Goal: Task Accomplishment & Management: Use online tool/utility

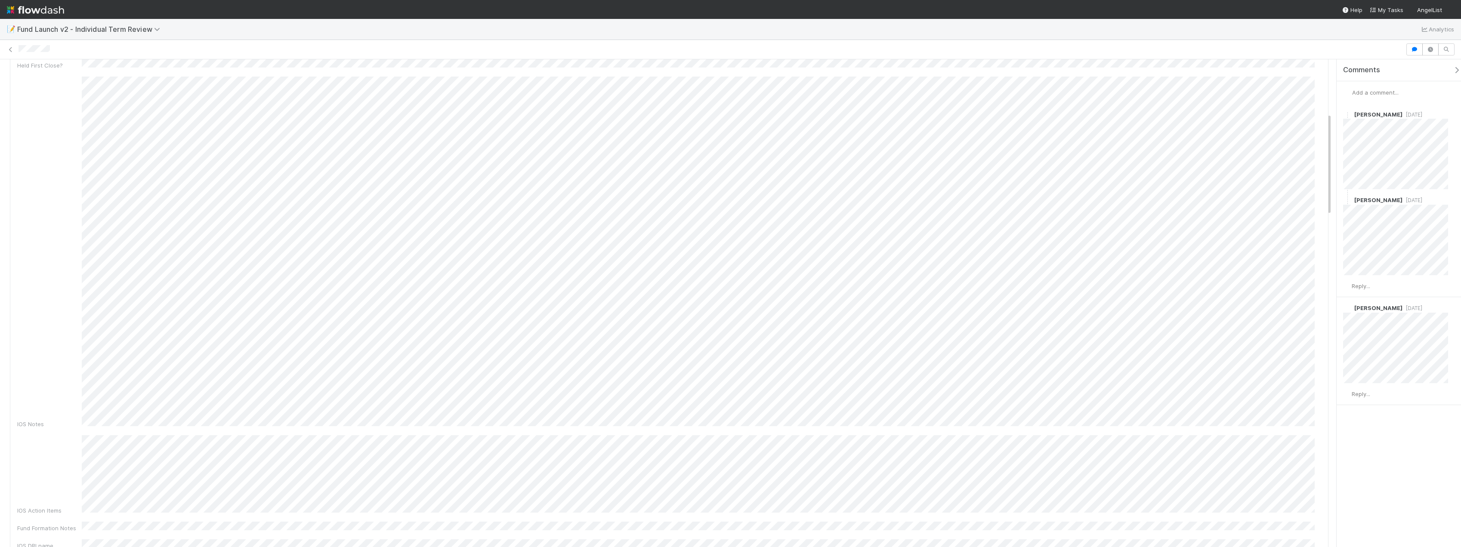
scroll to position [86, 0]
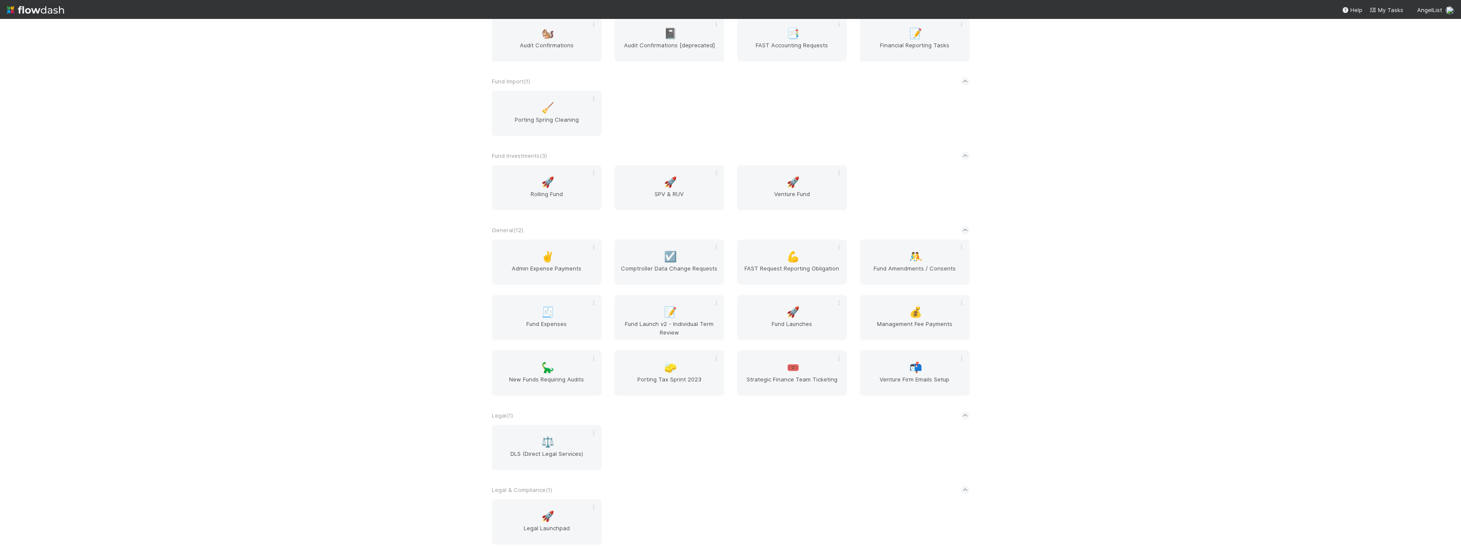
scroll to position [689, 0]
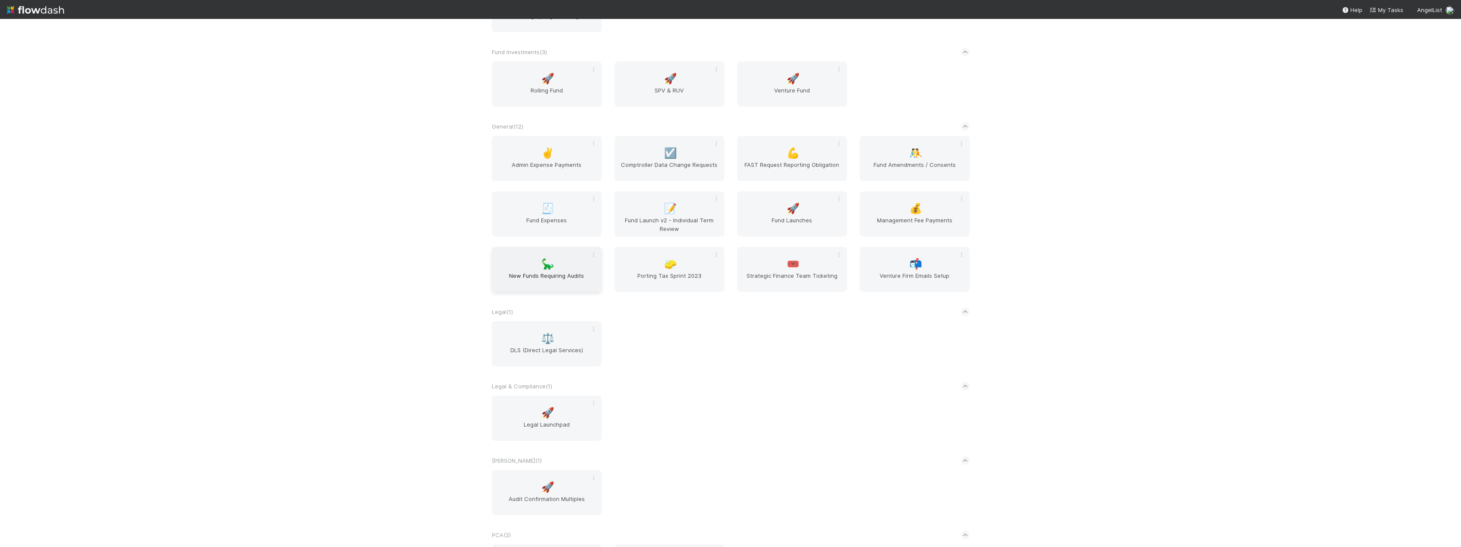
click at [578, 280] on span "New Funds Requiring Audits" at bounding box center [546, 280] width 103 height 17
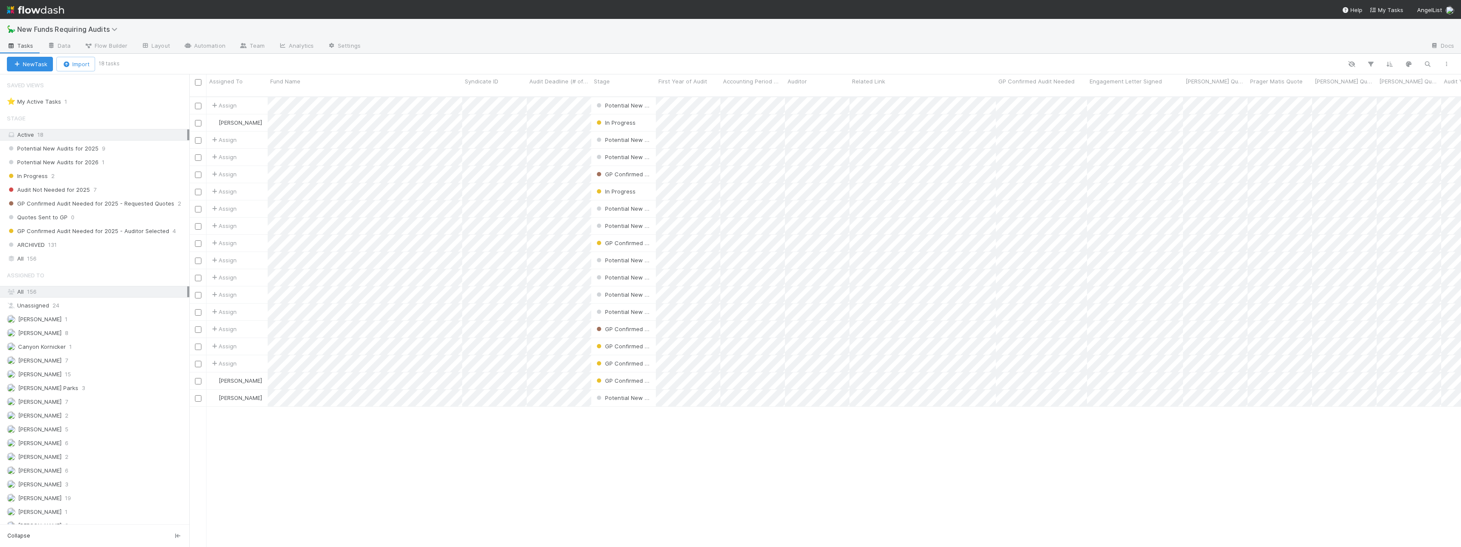
scroll to position [451, 1265]
click at [81, 148] on span "Potential New Audits for 2025" at bounding box center [53, 148] width 92 height 11
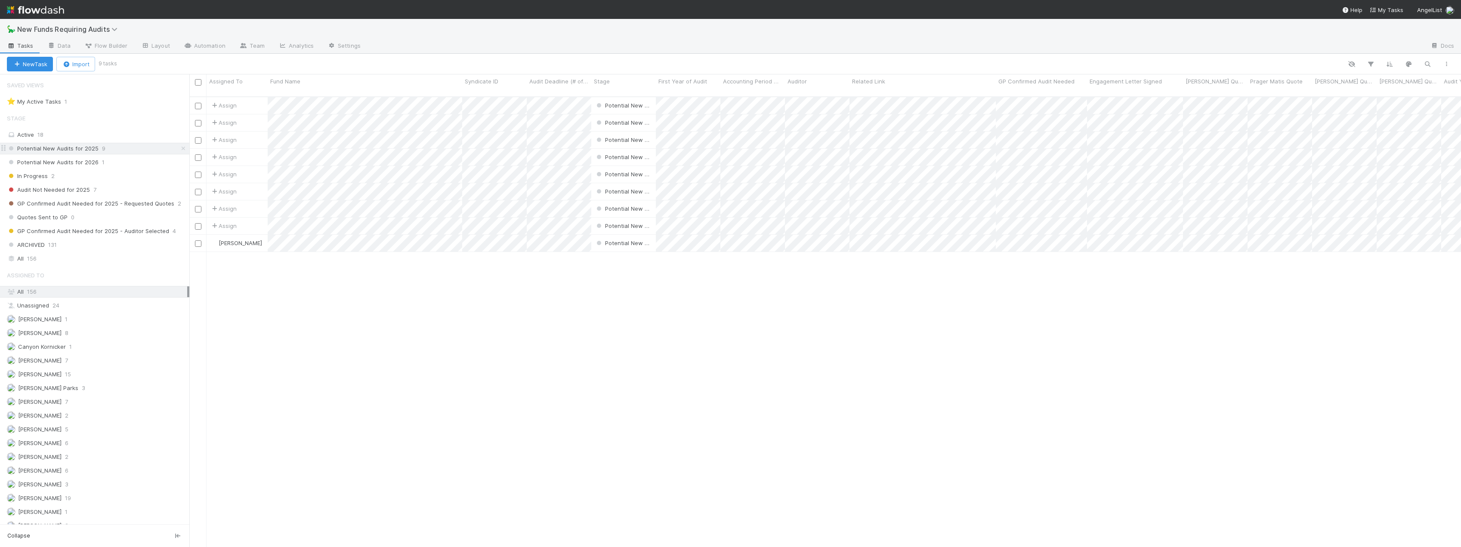
scroll to position [451, 1265]
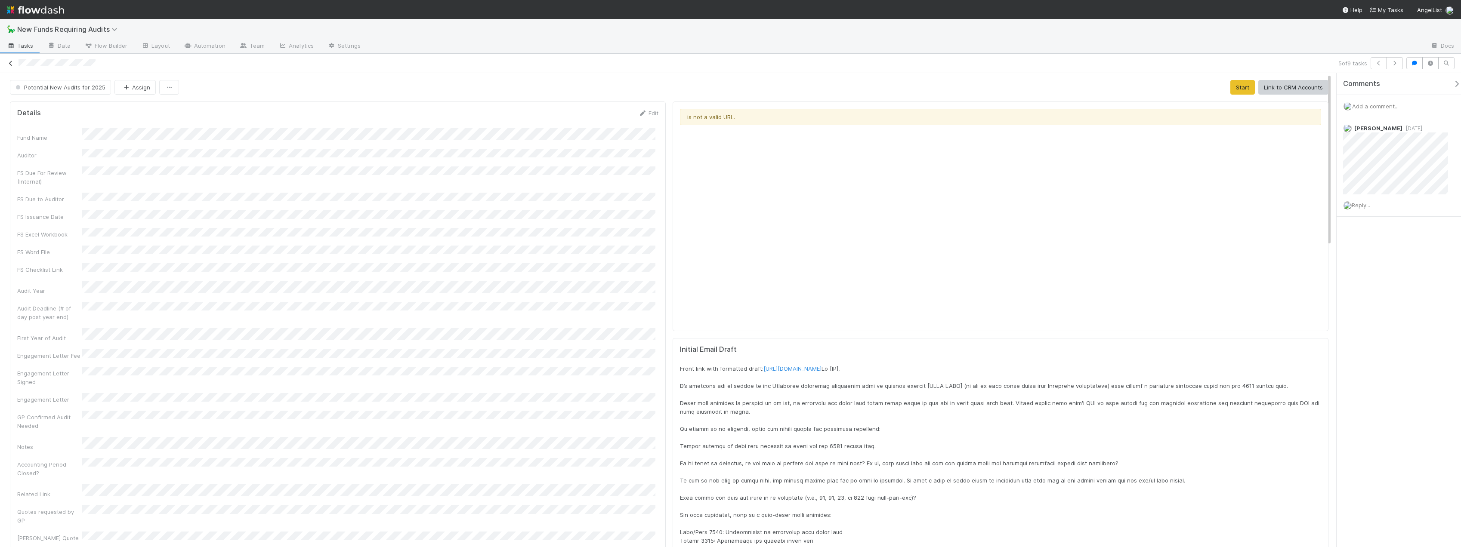
click at [12, 64] on icon at bounding box center [10, 64] width 9 height 6
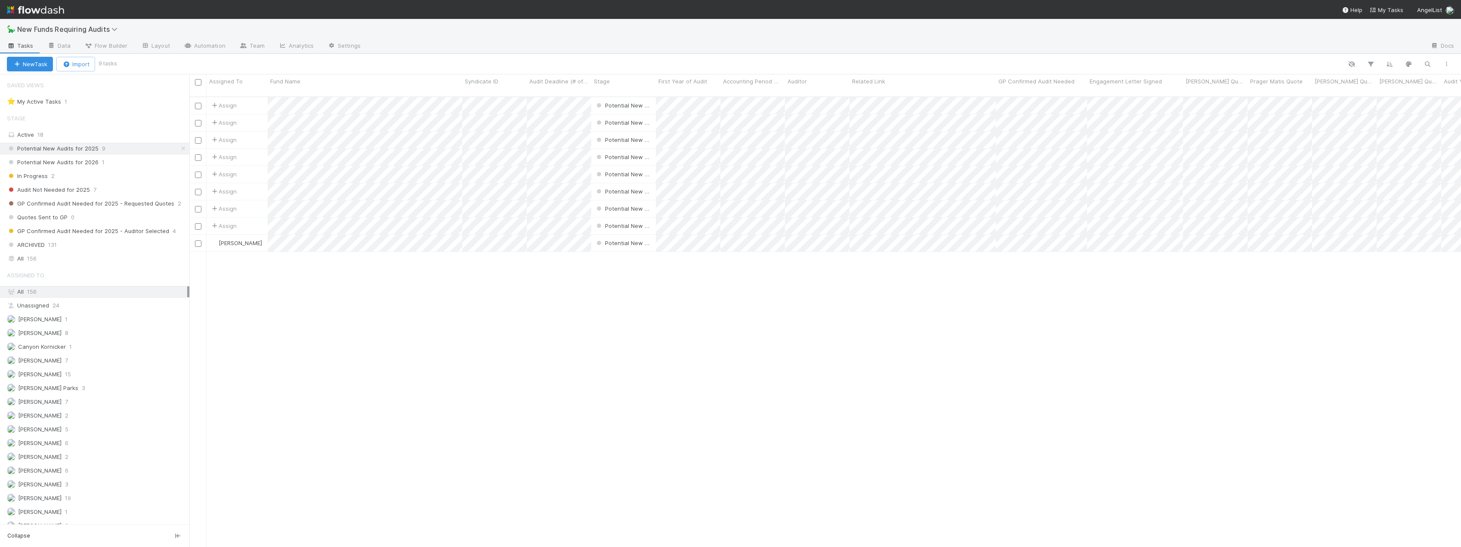
scroll to position [451, 1265]
click at [40, 134] on span "18" at bounding box center [40, 134] width 6 height 7
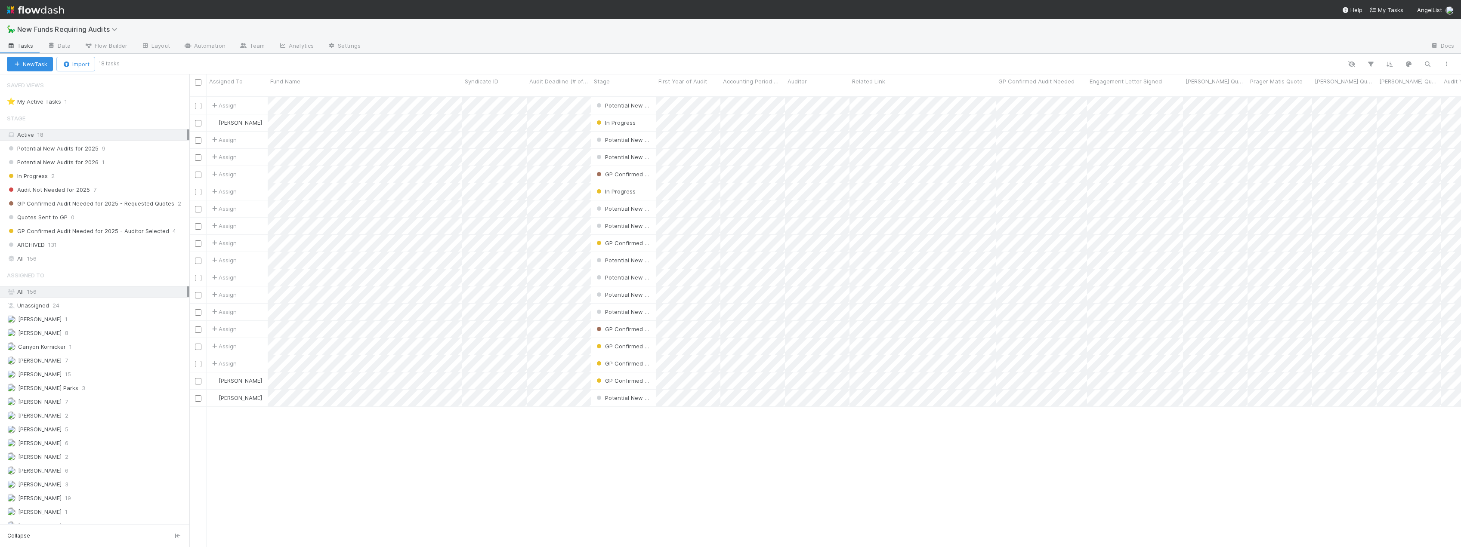
scroll to position [451, 1265]
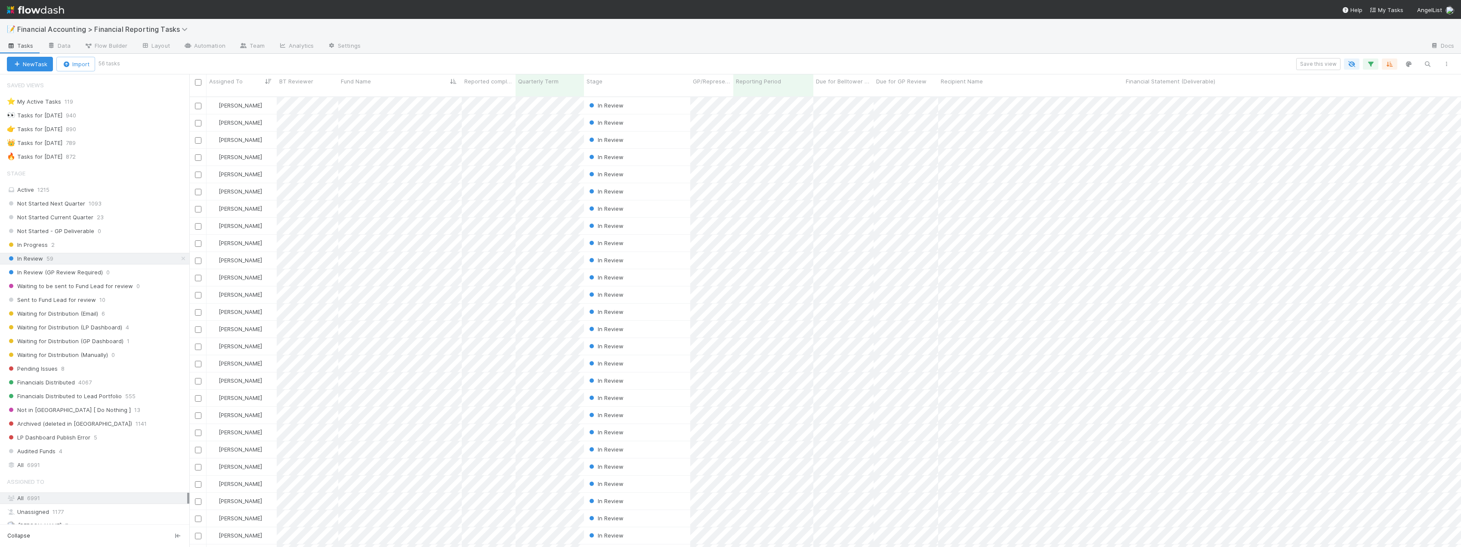
click at [884, 36] on div "📝 Financial Accounting > Financial Reporting Tasks" at bounding box center [730, 29] width 1461 height 21
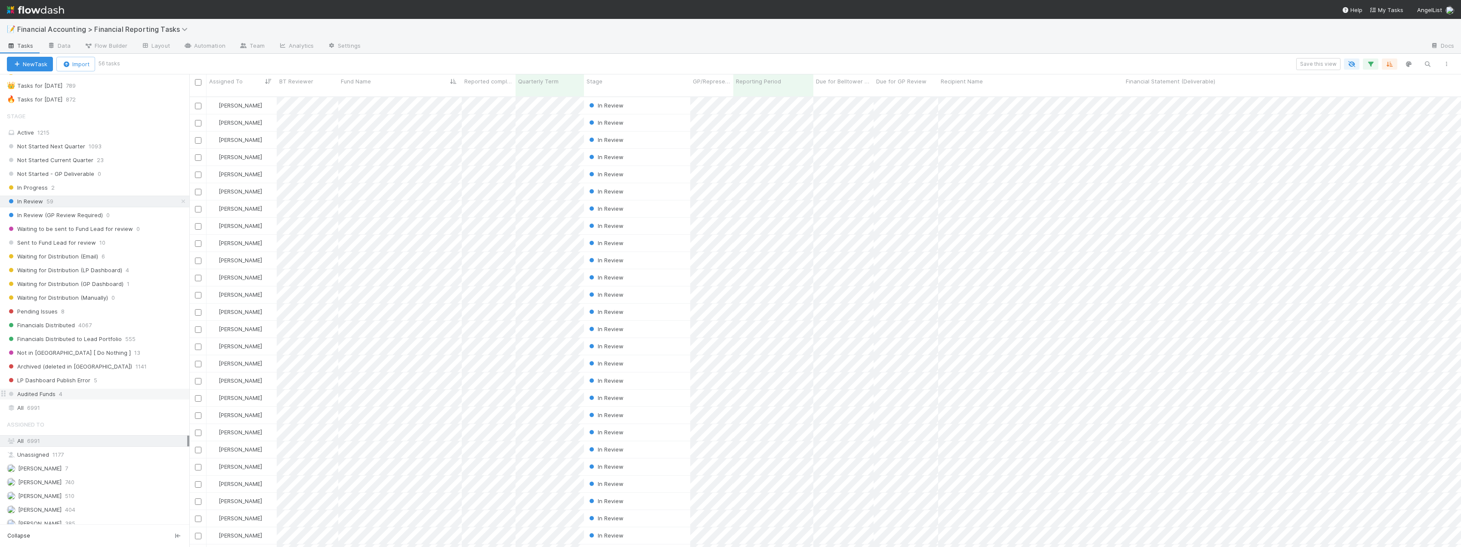
scroll to position [172, 0]
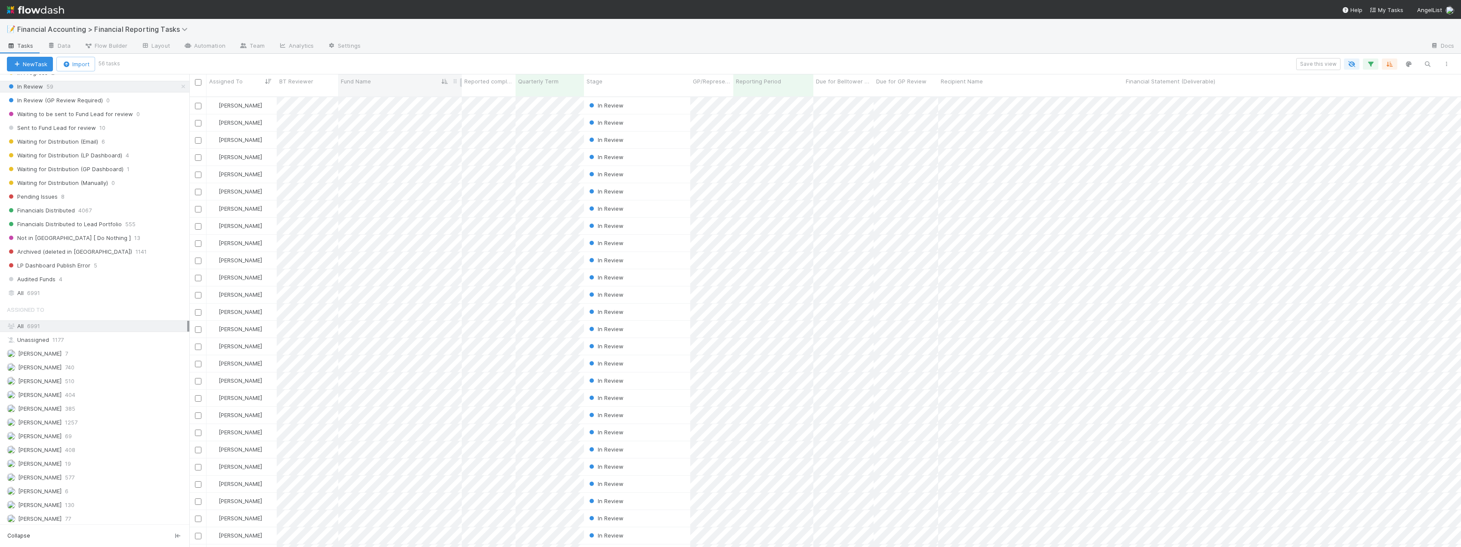
click at [399, 80] on div "Fund Name" at bounding box center [400, 81] width 119 height 9
click at [409, 68] on div "Sort A → Z Sort Z → A Hide Edit field Delete field" at bounding box center [730, 273] width 1461 height 547
click at [1389, 63] on icon "button" at bounding box center [1389, 64] width 9 height 8
click at [1184, 61] on div "Sort by Assigned To from Z → A then by Fund Name from A → Z Then by" at bounding box center [730, 273] width 1461 height 547
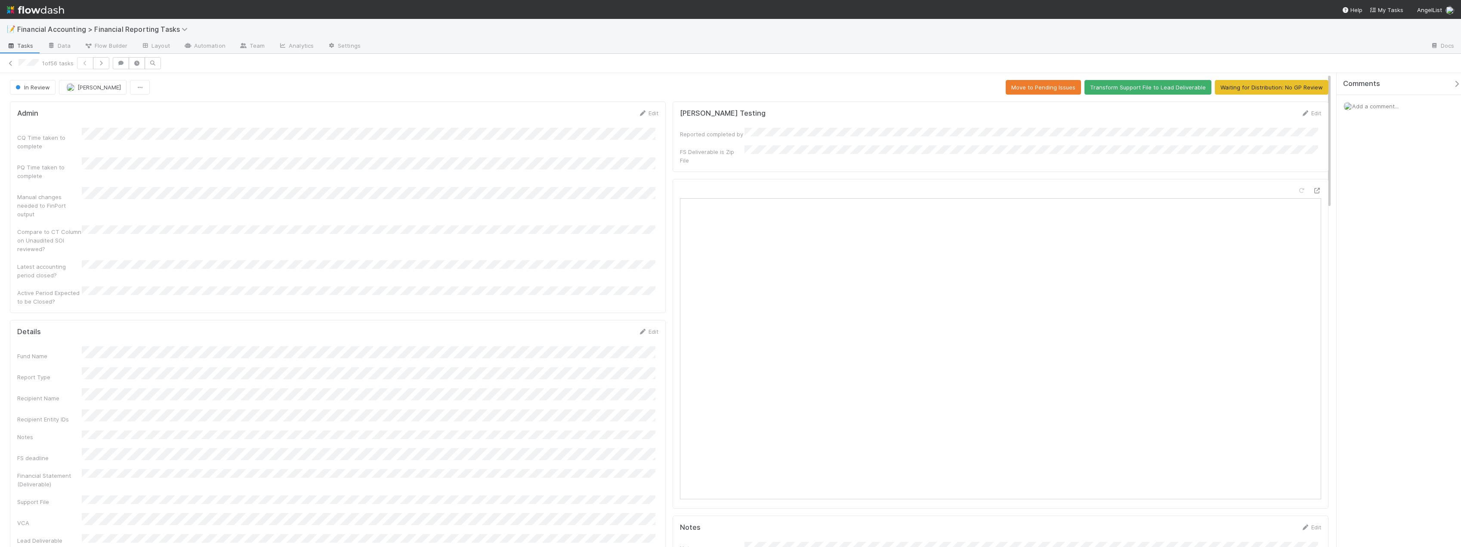
click at [338, 233] on div "Compare to CT Column on Unaudited SOI reviewed?" at bounding box center [337, 239] width 641 height 28
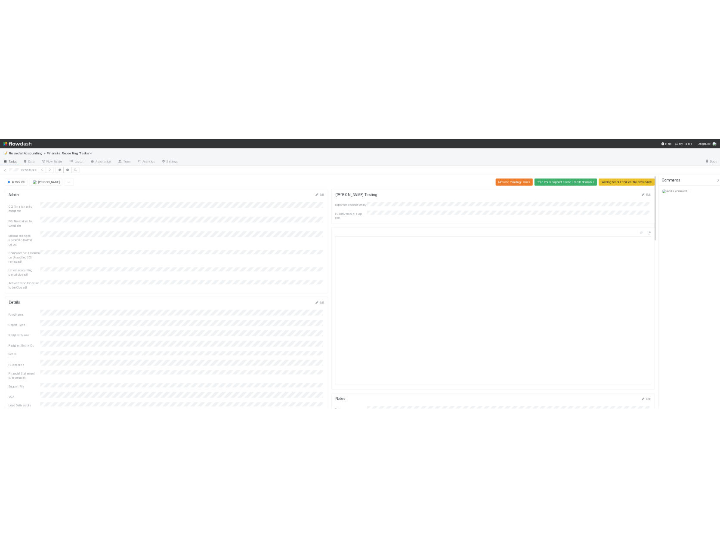
scroll to position [301, 0]
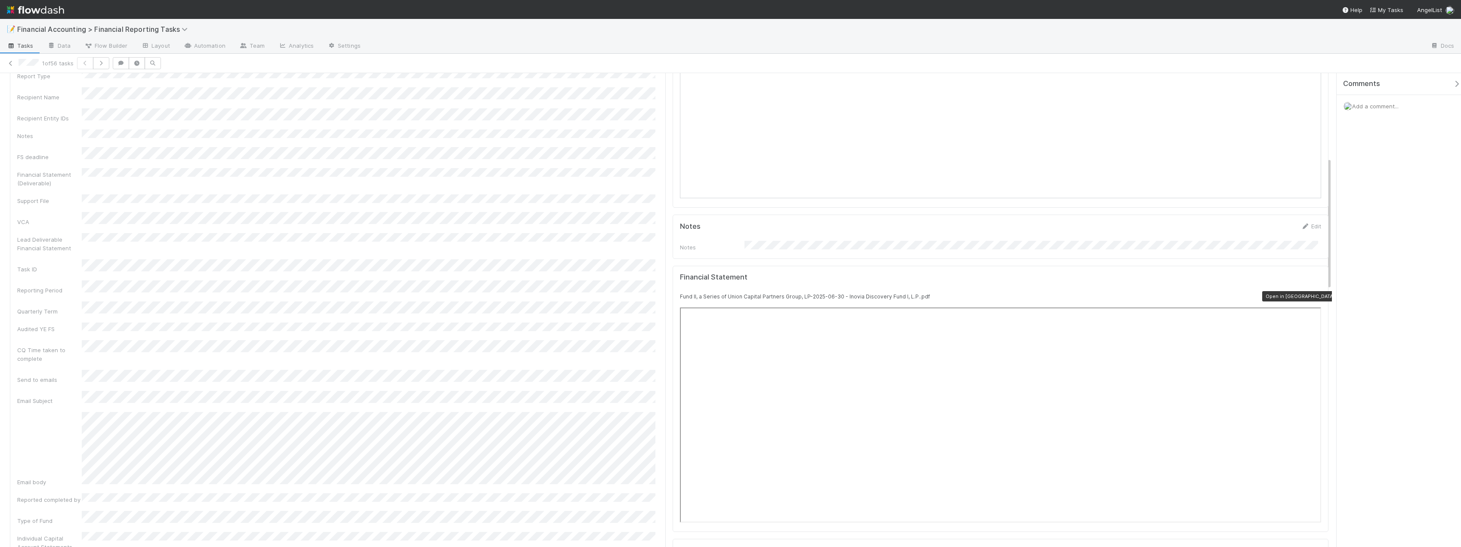
click at [1312, 292] on div at bounding box center [1316, 296] width 9 height 9
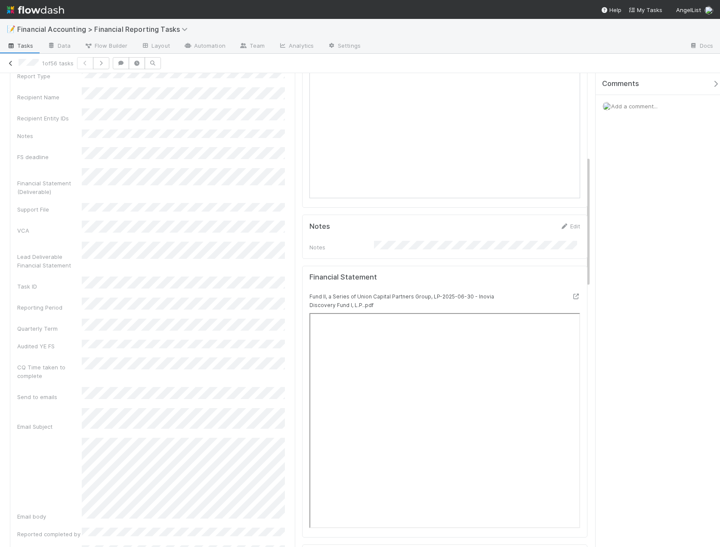
click at [9, 63] on icon at bounding box center [10, 64] width 9 height 6
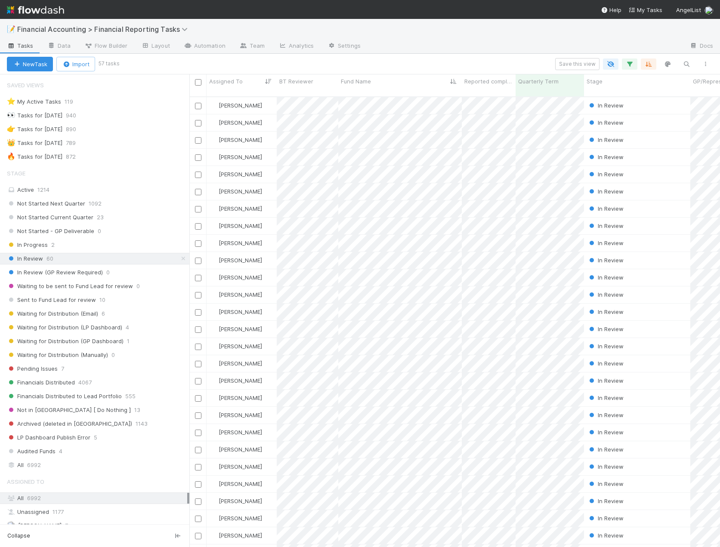
click at [157, 65] on div "Save this view" at bounding box center [416, 64] width 597 height 12
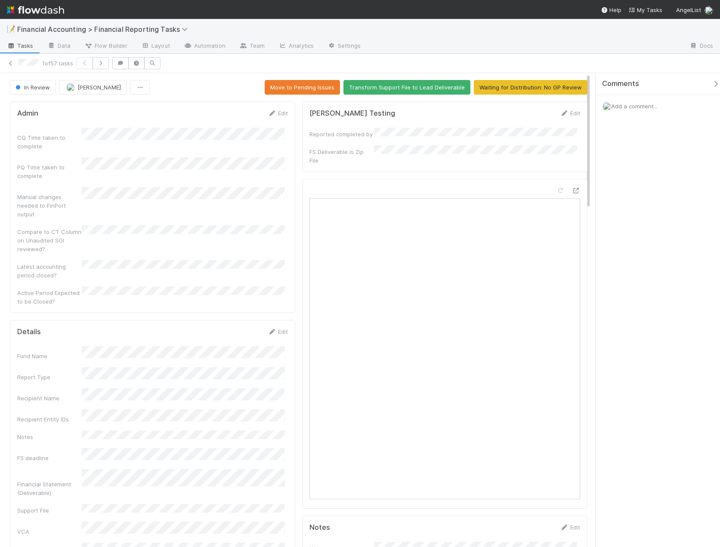
drag, startPoint x: 683, startPoint y: 226, endPoint x: 605, endPoint y: 224, distance: 77.5
click at [683, 226] on div "Comments Add a comment..." at bounding box center [658, 310] width 124 height 474
drag, startPoint x: 674, startPoint y: 335, endPoint x: 654, endPoint y: 335, distance: 20.7
click at [674, 335] on div "Comments Add a comment..." at bounding box center [658, 310] width 124 height 474
click at [279, 328] on link "Edit" at bounding box center [278, 331] width 20 height 7
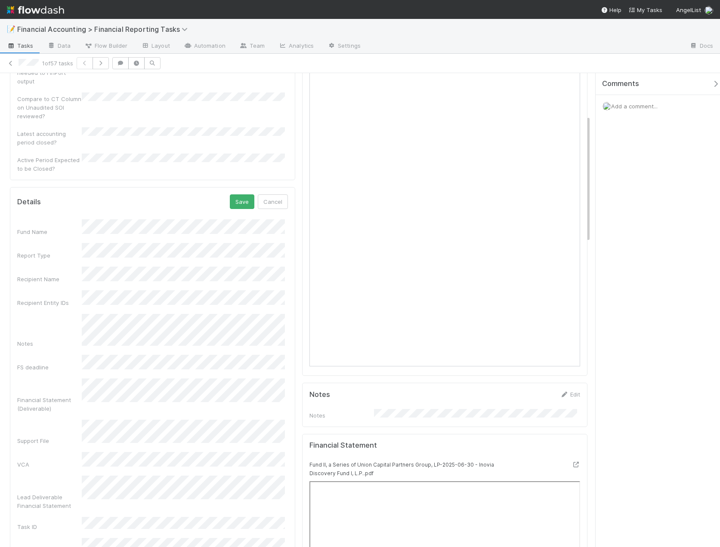
scroll to position [172, 0]
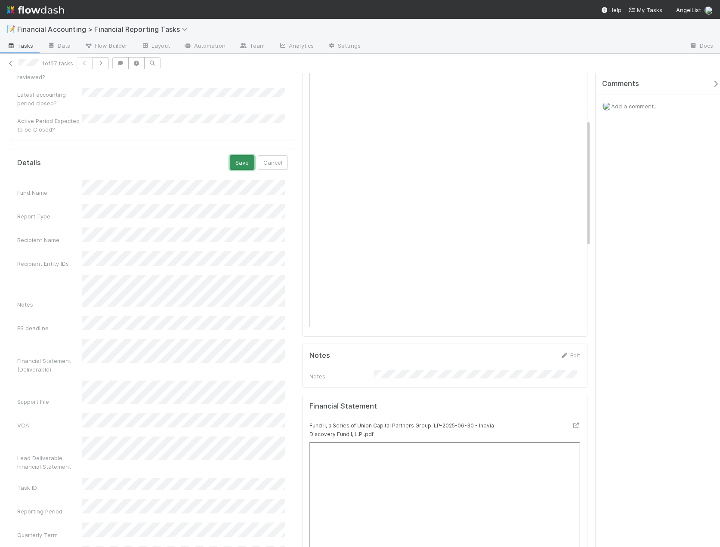
click at [238, 155] on button "Save" at bounding box center [242, 162] width 25 height 15
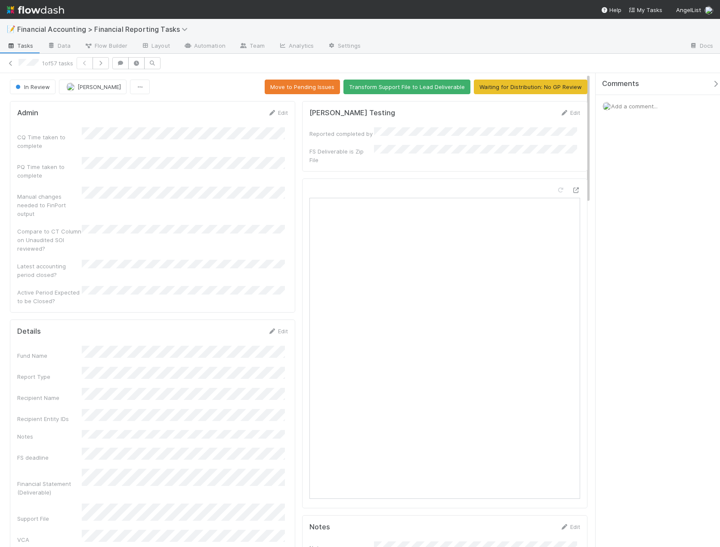
scroll to position [0, 0]
click at [496, 89] on button "Waiting for Distribution: No GP Review" at bounding box center [531, 87] width 114 height 15
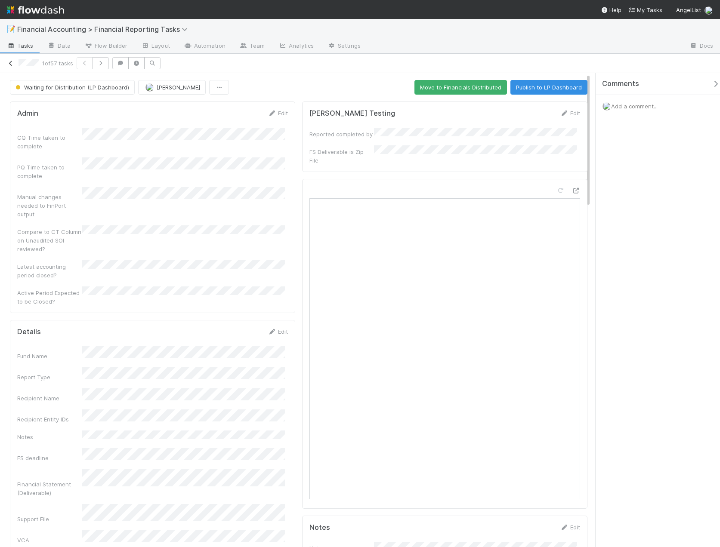
click at [7, 64] on icon at bounding box center [10, 64] width 9 height 6
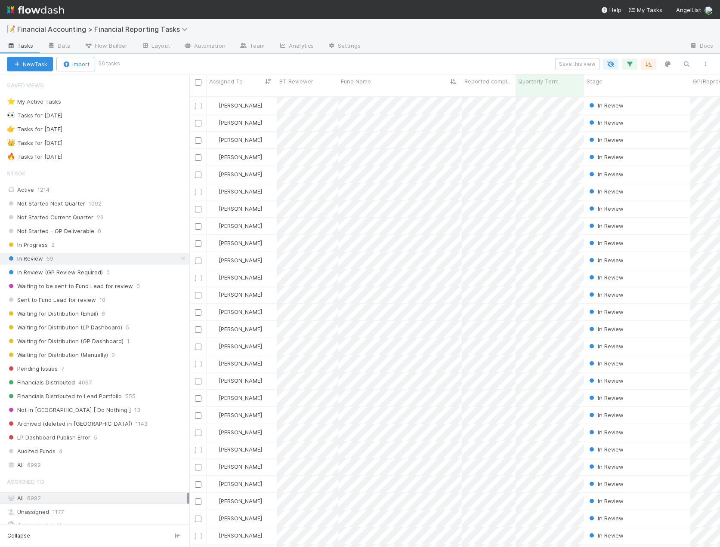
scroll to position [451, 524]
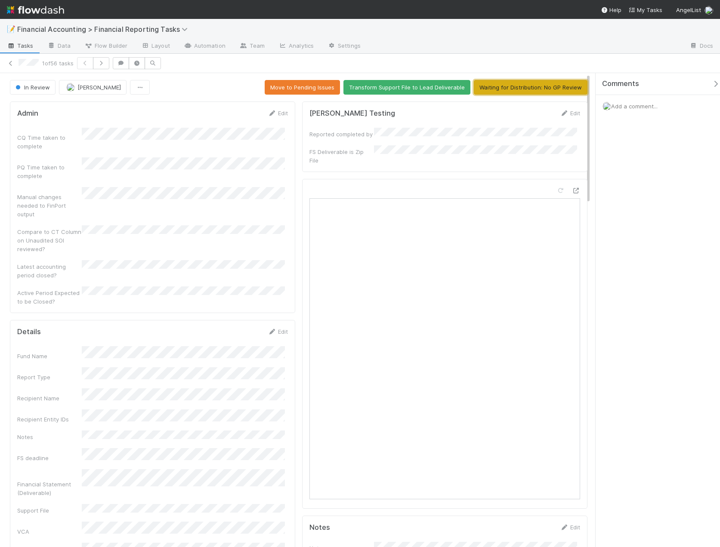
click at [541, 91] on button "Waiting for Distribution: No GP Review" at bounding box center [531, 87] width 114 height 15
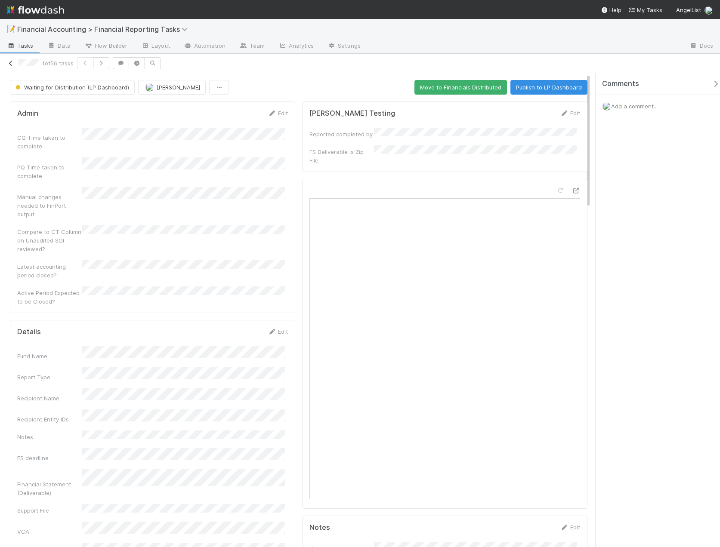
click at [10, 65] on icon at bounding box center [10, 64] width 9 height 6
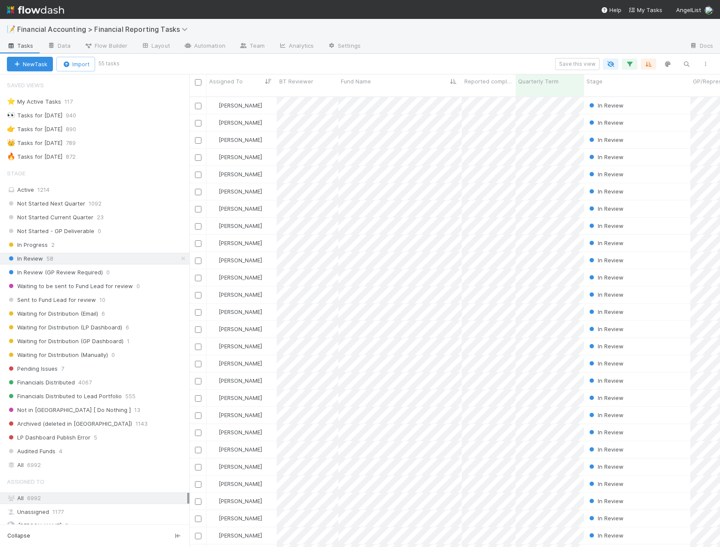
scroll to position [451, 524]
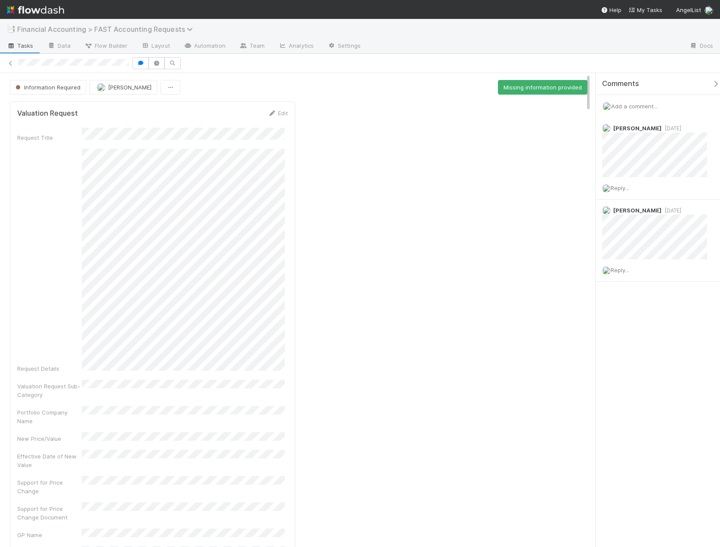
click at [81, 28] on span "Financial Accounting > FAST Accounting Requests" at bounding box center [107, 29] width 180 height 9
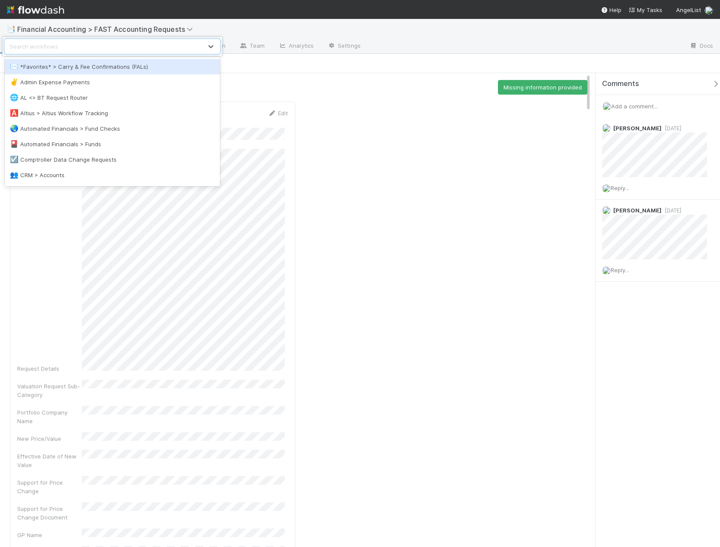
click at [167, 30] on div "option *Favorites* > Carry & Fee Confirmations (FALs) focused, 1 of 40. 40 resu…" at bounding box center [360, 273] width 720 height 547
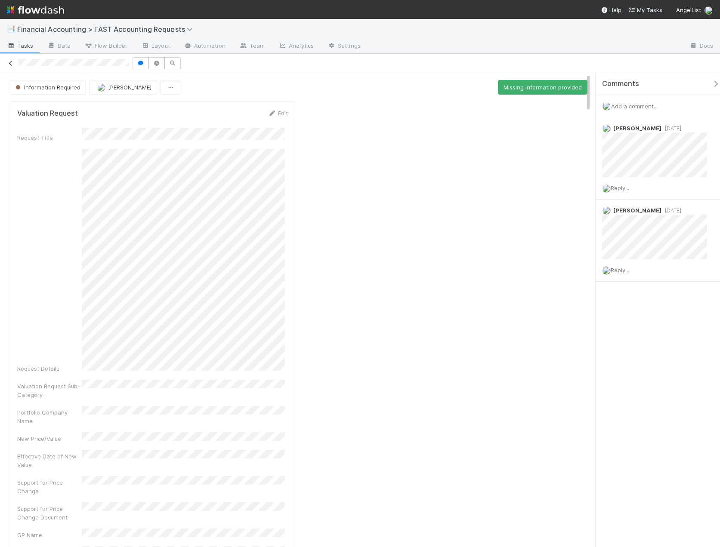
click at [7, 66] on icon at bounding box center [10, 64] width 9 height 6
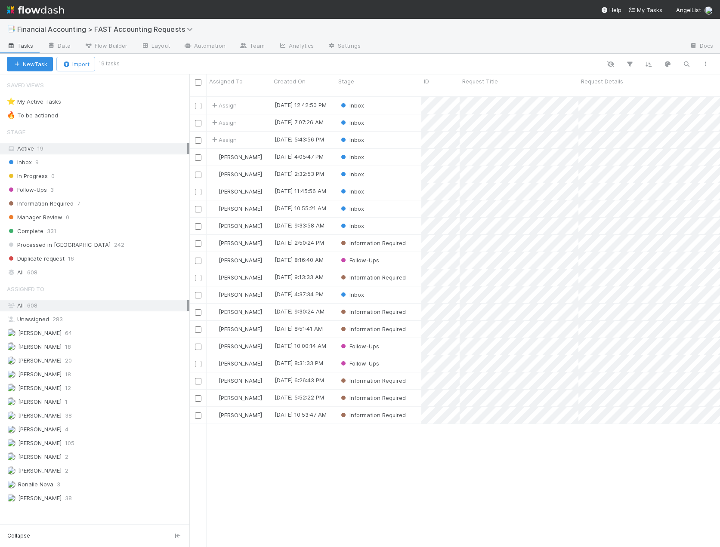
scroll to position [451, 524]
